Goal: Task Accomplishment & Management: Use online tool/utility

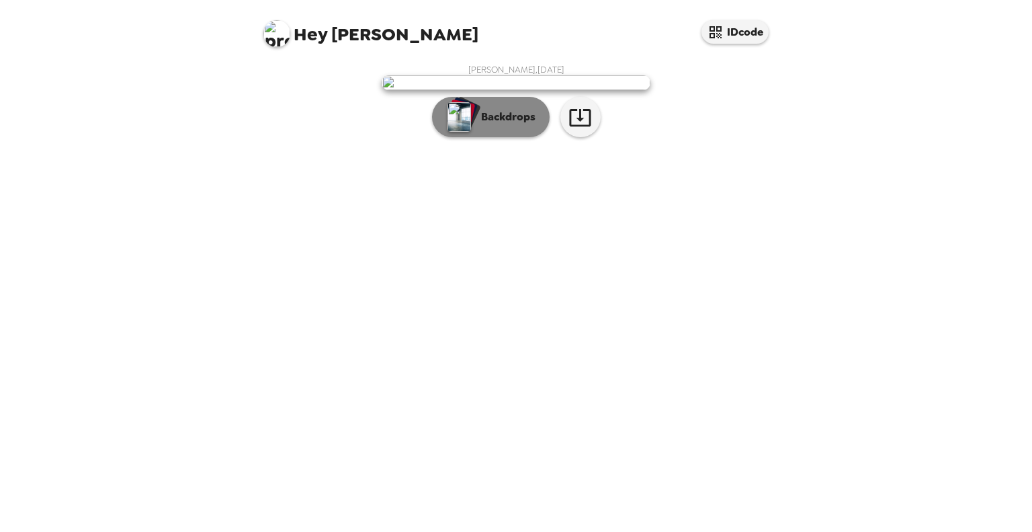
click at [482, 125] on p "Backdrops" at bounding box center [505, 117] width 61 height 16
